Goal: Use online tool/utility: Utilize a website feature to perform a specific function

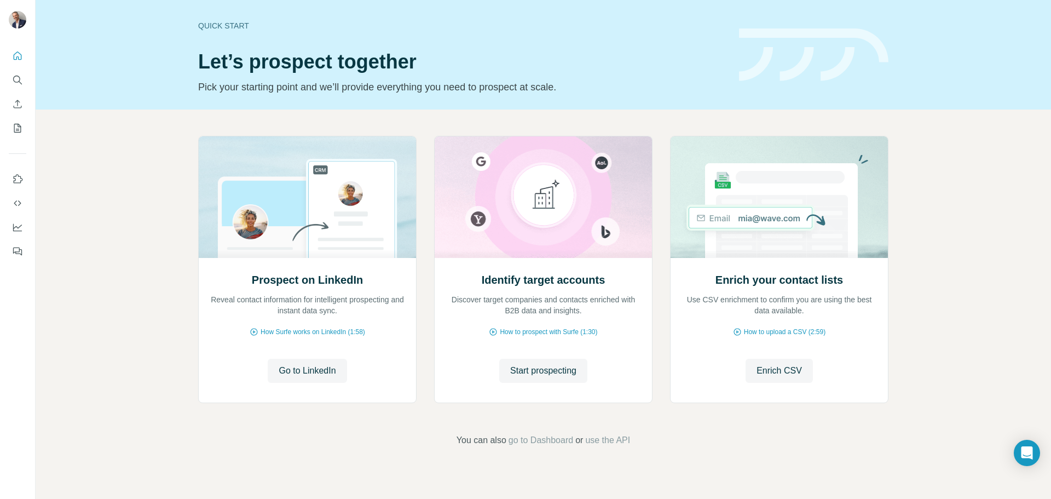
click at [785, 368] on span "Enrich CSV" at bounding box center [778, 370] width 45 height 13
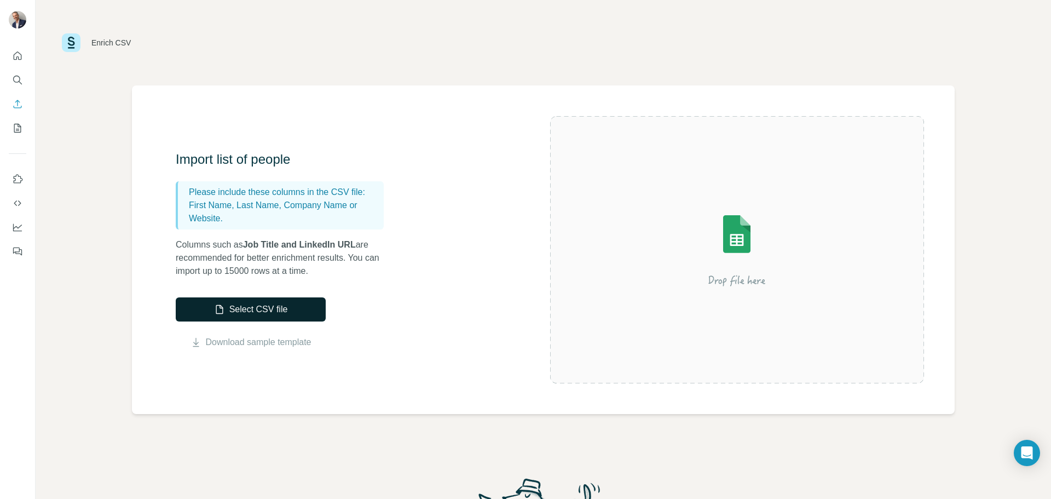
click at [277, 309] on button "Select CSV file" at bounding box center [251, 309] width 150 height 24
click at [275, 340] on link "Download sample template" at bounding box center [259, 342] width 106 height 13
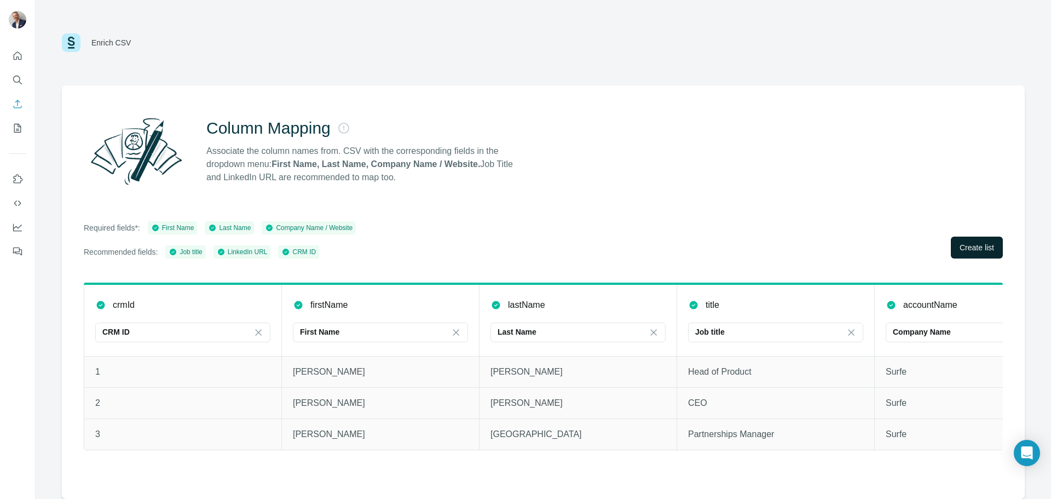
click at [964, 243] on span "Create list" at bounding box center [977, 247] width 34 height 11
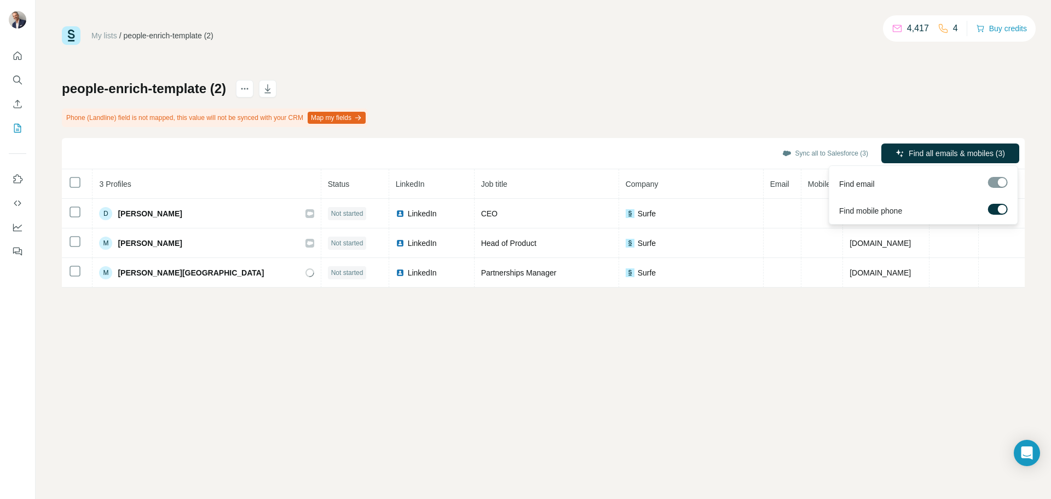
click at [998, 207] on div at bounding box center [1002, 209] width 9 height 9
click at [19, 56] on icon "Quick start" at bounding box center [17, 55] width 11 height 11
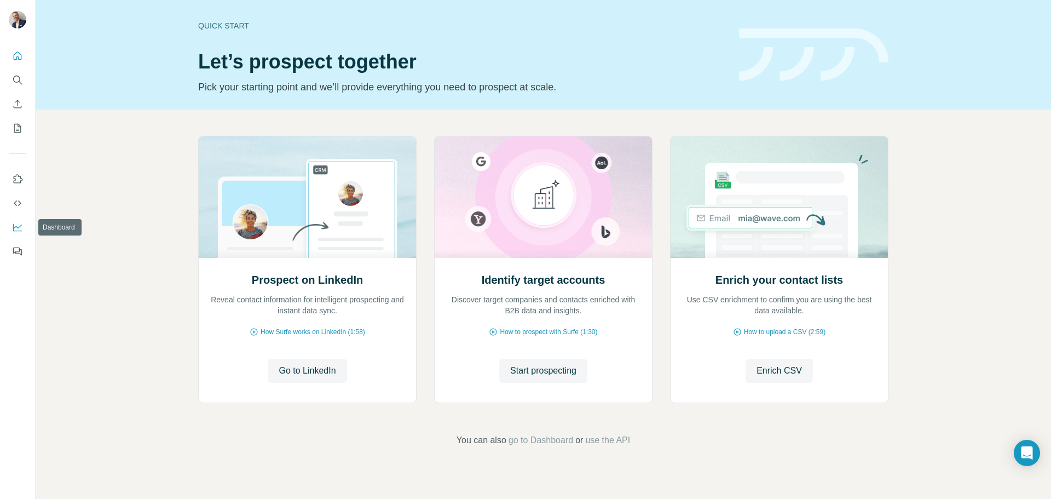
click at [16, 222] on icon "Dashboard" at bounding box center [17, 227] width 11 height 11
